Goal: Transaction & Acquisition: Obtain resource

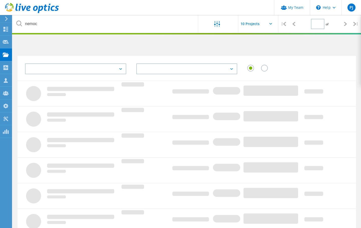
type input "1"
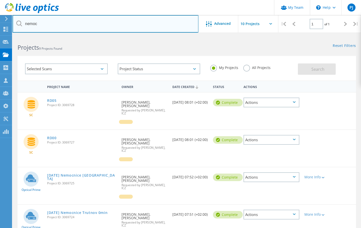
click at [59, 26] on input "nemoc" at bounding box center [106, 24] width 186 height 18
type input "nemocn"
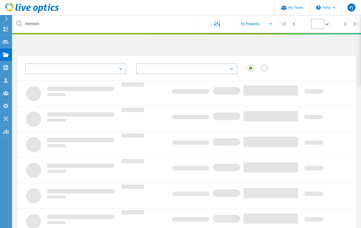
type input "1"
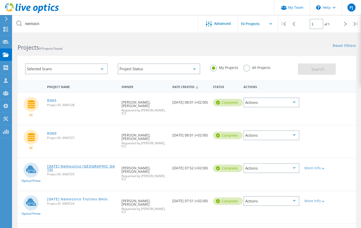
click at [98, 164] on link "[DATE] Nemocnice [GEOGRAPHIC_DATA]" at bounding box center [81, 167] width 69 height 7
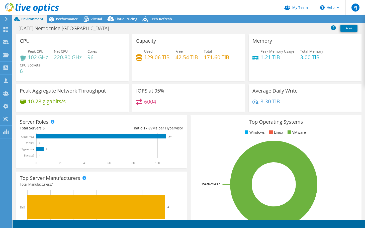
select select "USD"
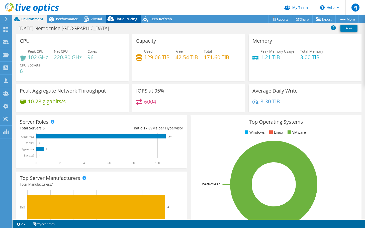
click at [117, 17] on span "Cloud Pricing" at bounding box center [125, 19] width 23 height 5
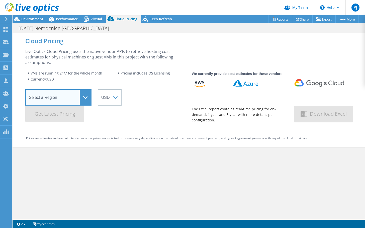
click at [79, 99] on select "Select a Region Asia Pacific (Hong Kong) Asia Pacific (Mumbai) Asia Pacific (Se…" at bounding box center [58, 97] width 66 height 16
select select "EUFrankfurt"
click at [25, 89] on select "Select a Region Asia Pacific (Hong Kong) Asia Pacific (Mumbai) Asia Pacific (Se…" at bounding box center [58, 97] width 66 height 16
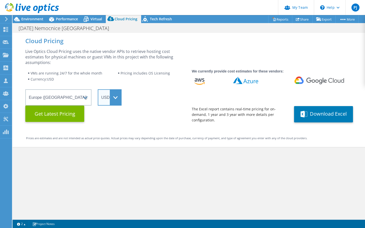
click at [115, 101] on select "ARS AUD BRL CAD CHF CLP CNY DKK EUR GBP HKD HUF INR JPY MXN MYR NOK NZD PEN SEK…" at bounding box center [110, 97] width 24 height 16
click at [98, 89] on select "ARS AUD BRL CAD CHF CLP CNY DKK EUR GBP HKD HUF INR JPY MXN MYR NOK NZD PEN SEK…" at bounding box center [110, 97] width 24 height 16
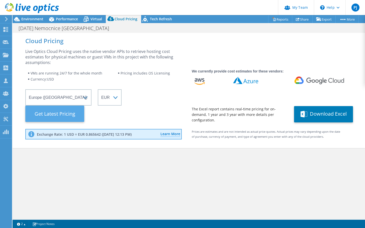
click at [63, 117] on Latest "Get Latest Pricing" at bounding box center [54, 113] width 59 height 16
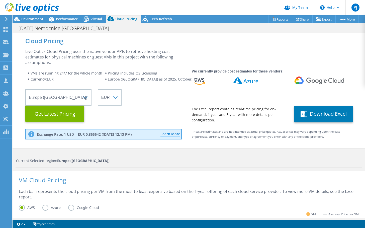
scroll to position [125, 0]
click at [45, 207] on label "Azure" at bounding box center [55, 207] width 26 height 6
click at [0, 0] on input "Azure" at bounding box center [0, 0] width 0 height 0
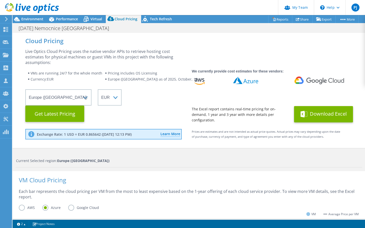
click at [323, 119] on button "Download Excel" at bounding box center [323, 114] width 59 height 16
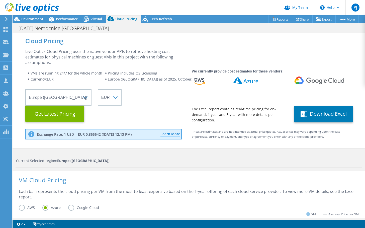
click at [221, 139] on div "Prices are estimates and are not intended as actual price quotes. Actual prices…" at bounding box center [262, 136] width 159 height 14
click at [21, 207] on label "AWS" at bounding box center [31, 207] width 24 height 6
click at [0, 0] on input "AWS" at bounding box center [0, 0] width 0 height 0
click at [72, 207] on label "Google Cloud" at bounding box center [87, 207] width 38 height 6
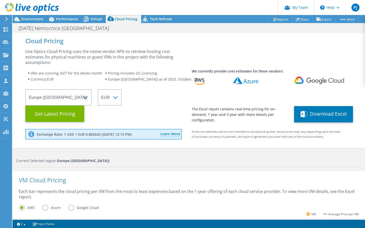
click at [0, 0] on input "Google Cloud" at bounding box center [0, 0] width 0 height 0
click at [158, 20] on span "Tech Refresh" at bounding box center [161, 19] width 22 height 5
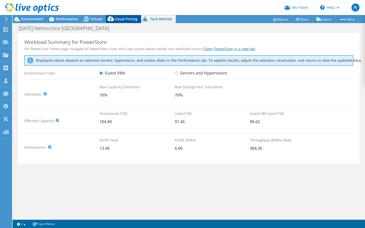
click at [126, 18] on span "Cloud Pricing" at bounding box center [125, 19] width 23 height 5
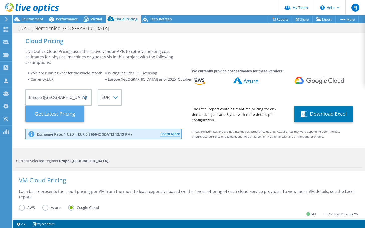
click at [49, 114] on Latest "Get Latest Pricing" at bounding box center [54, 113] width 59 height 16
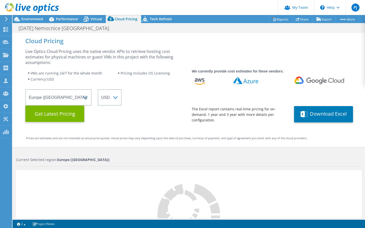
select select "EUR"
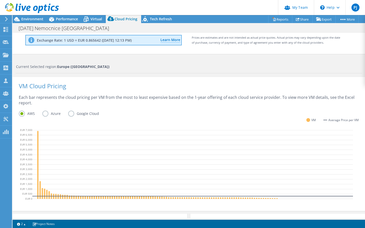
scroll to position [83, 0]
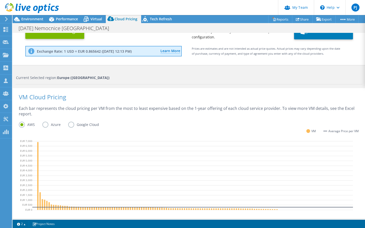
click at [44, 124] on label "Azure" at bounding box center [55, 124] width 26 height 6
click at [0, 0] on input "Azure" at bounding box center [0, 0] width 0 height 0
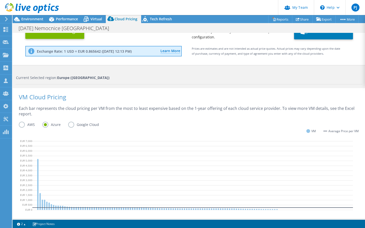
click at [22, 124] on label "AWS" at bounding box center [31, 124] width 24 height 6
click at [0, 0] on input "AWS" at bounding box center [0, 0] width 0 height 0
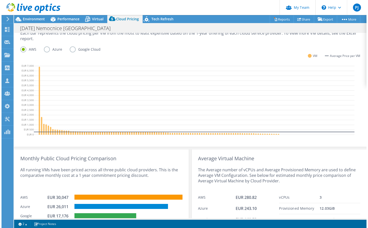
scroll to position [183, 0]
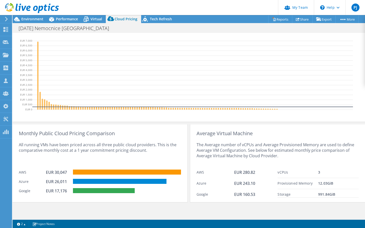
click at [222, 208] on div "Cloud Pricing Live Optics Cloud Pricing uses the native vendor APIs to retrieve…" at bounding box center [189, 34] width 352 height 368
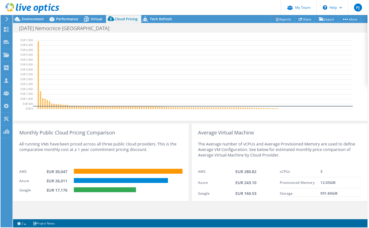
scroll to position [183, 0]
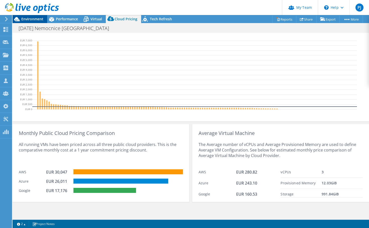
click at [33, 20] on span "Environment" at bounding box center [32, 19] width 22 height 5
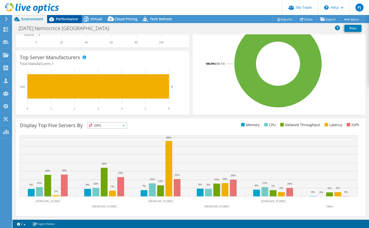
click at [64, 23] on div "Performance" at bounding box center [64, 19] width 35 height 8
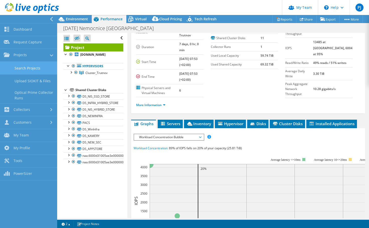
click at [28, 66] on link "Search Projects" at bounding box center [28, 68] width 57 height 13
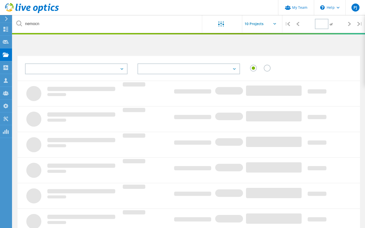
type input "1"
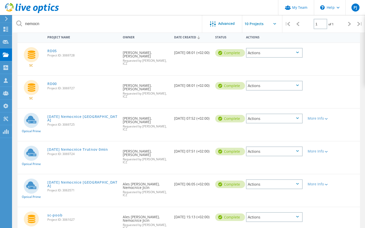
scroll to position [50, 0]
click at [89, 180] on link "[DATE] Nemocnice [GEOGRAPHIC_DATA]" at bounding box center [82, 183] width 70 height 7
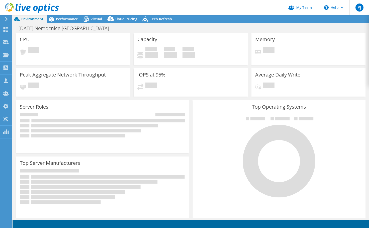
select select "EUFrankfurt"
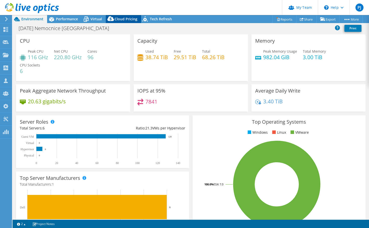
click at [120, 19] on span "Cloud Pricing" at bounding box center [125, 19] width 23 height 5
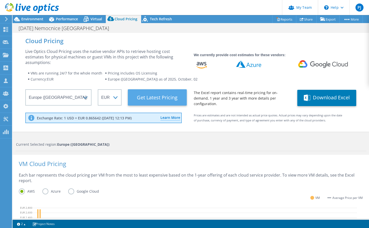
click at [128, 105] on Latest "Get Latest Pricing" at bounding box center [157, 97] width 59 height 16
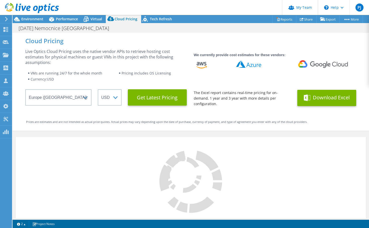
select select "EUR"
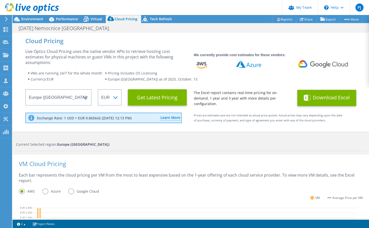
click at [322, 106] on button "Download Excel" at bounding box center [326, 98] width 59 height 16
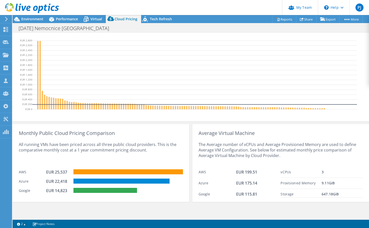
scroll to position [183, 0]
drag, startPoint x: 67, startPoint y: 21, endPoint x: 63, endPoint y: 29, distance: 8.9
click at [67, 21] on span "Performance" at bounding box center [67, 19] width 22 height 5
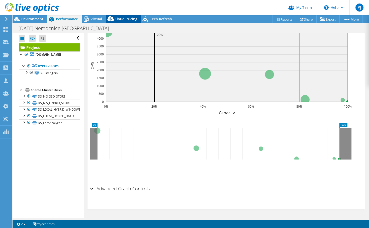
click at [118, 18] on span "Cloud Pricing" at bounding box center [125, 19] width 23 height 5
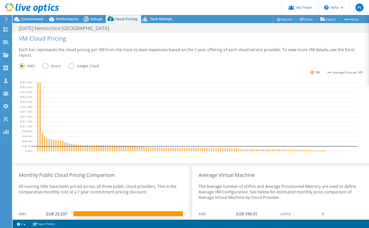
scroll to position [183, 0]
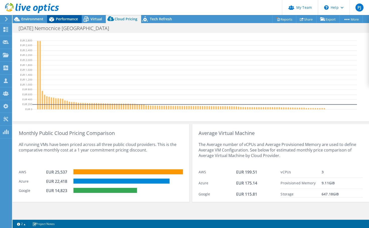
click at [55, 18] on icon at bounding box center [51, 19] width 9 height 9
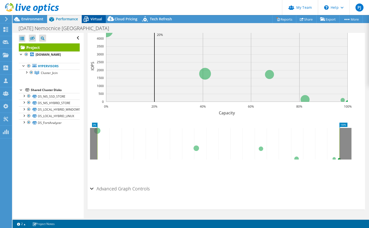
scroll to position [0, 0]
click at [26, 17] on span "Environment" at bounding box center [32, 19] width 22 height 5
